Goal: Task Accomplishment & Management: Manage account settings

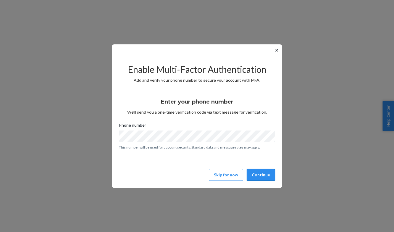
click at [260, 174] on button "Continue" at bounding box center [261, 175] width 28 height 12
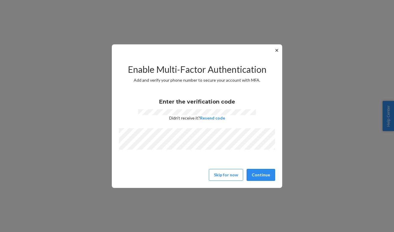
click at [264, 175] on button "Continue" at bounding box center [261, 175] width 28 height 12
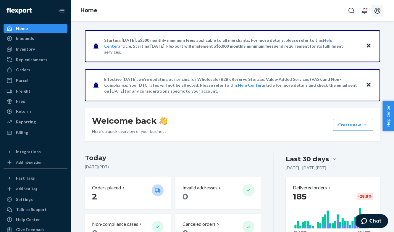
click at [377, 9] on icon "Open account menu" at bounding box center [377, 11] width 6 height 6
click at [300, 12] on div "Home" at bounding box center [232, 10] width 323 height 21
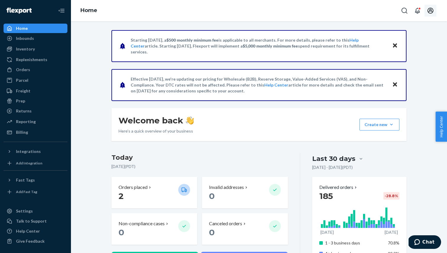
click at [432, 10] on icon "Open account menu" at bounding box center [430, 10] width 7 height 7
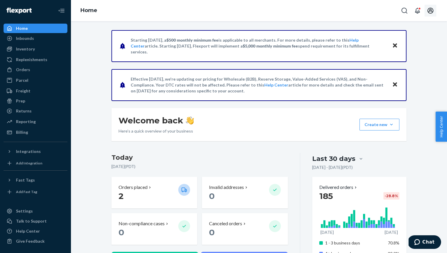
click at [431, 11] on icon "Open account menu" at bounding box center [431, 11] width 6 height 6
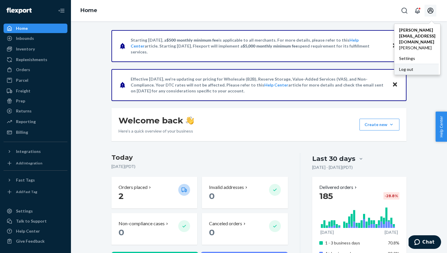
click at [408, 64] on div "Log out" at bounding box center [416, 69] width 44 height 11
